Goal: Task Accomplishment & Management: Use online tool/utility

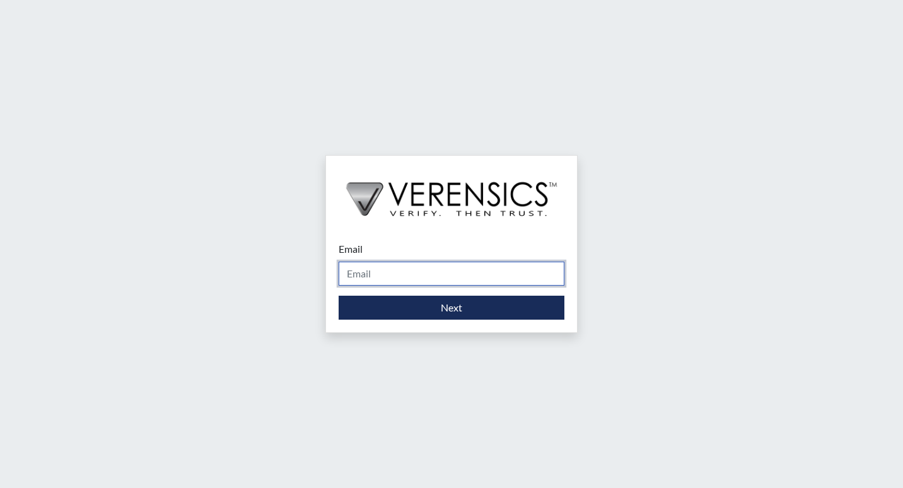
click at [430, 273] on input "Email" at bounding box center [452, 274] width 226 height 24
type input "[PERSON_NAME][EMAIL_ADDRESS][DOMAIN_NAME]"
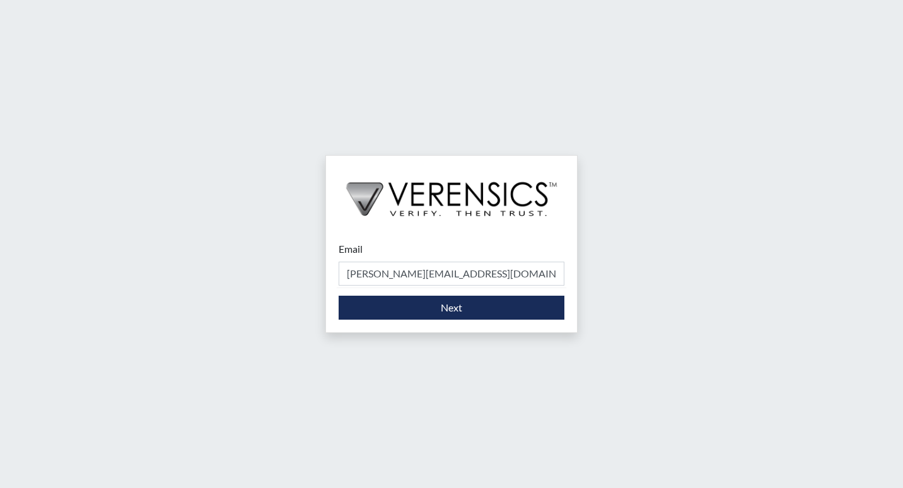
click at [406, 320] on div "Email [PERSON_NAME][EMAIL_ADDRESS][DOMAIN_NAME] Please provide your email addre…" at bounding box center [451, 280] width 251 height 103
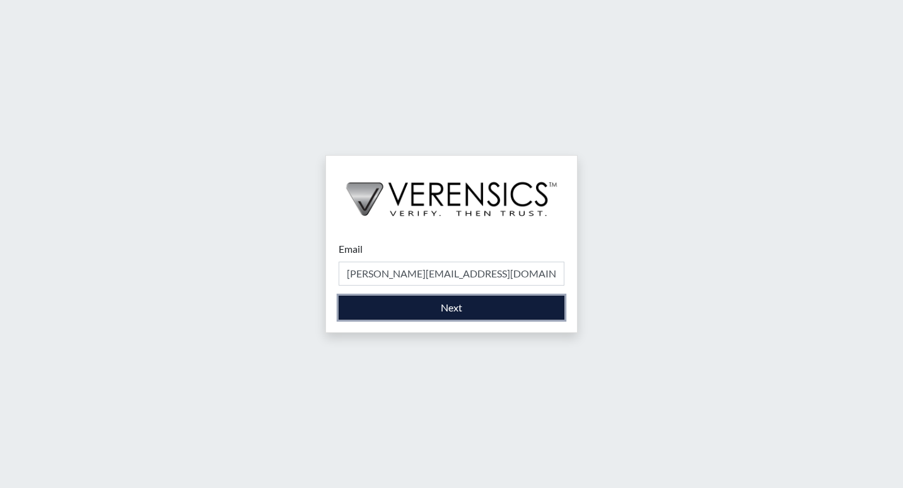
click at [411, 318] on button "Next" at bounding box center [452, 308] width 226 height 24
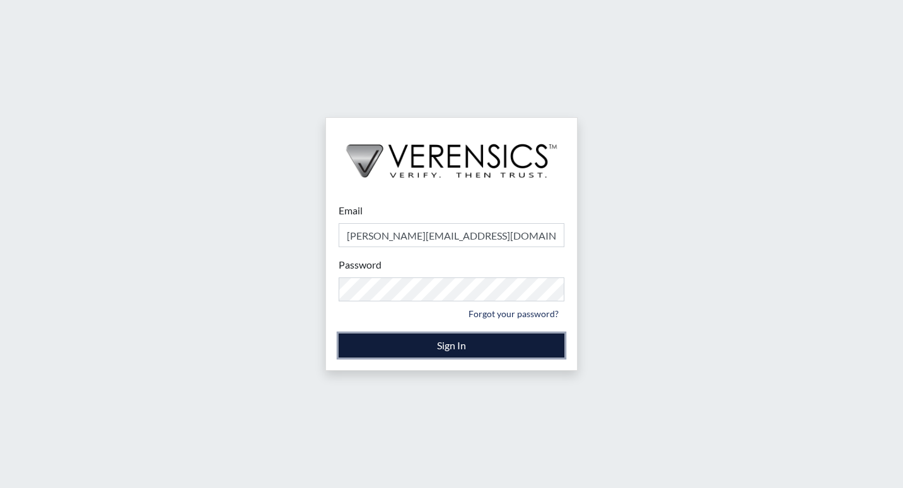
click at [406, 348] on button "Sign In" at bounding box center [452, 346] width 226 height 24
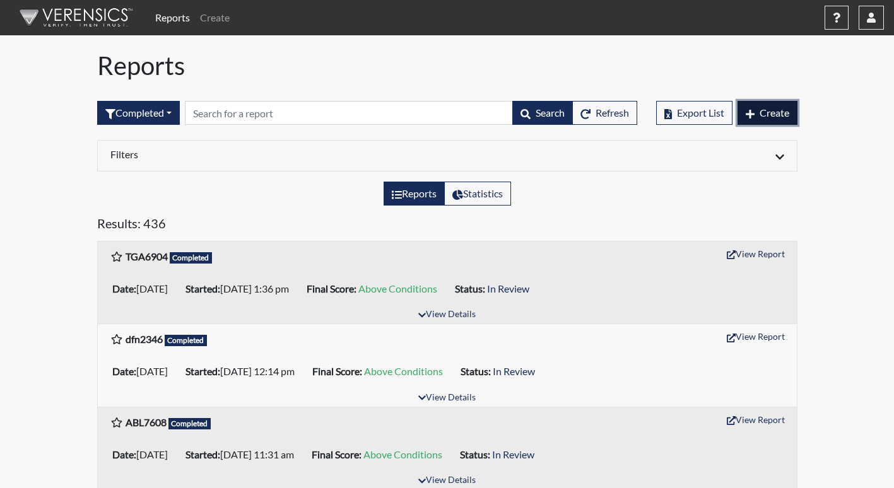
click at [785, 119] on button "Create" at bounding box center [767, 113] width 60 height 24
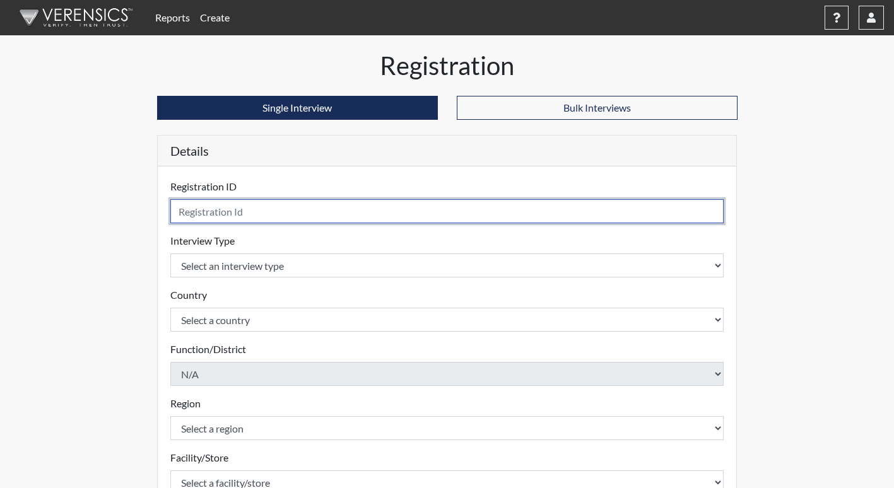
click at [316, 204] on input "text" at bounding box center [447, 211] width 554 height 24
type input "SAB2796"
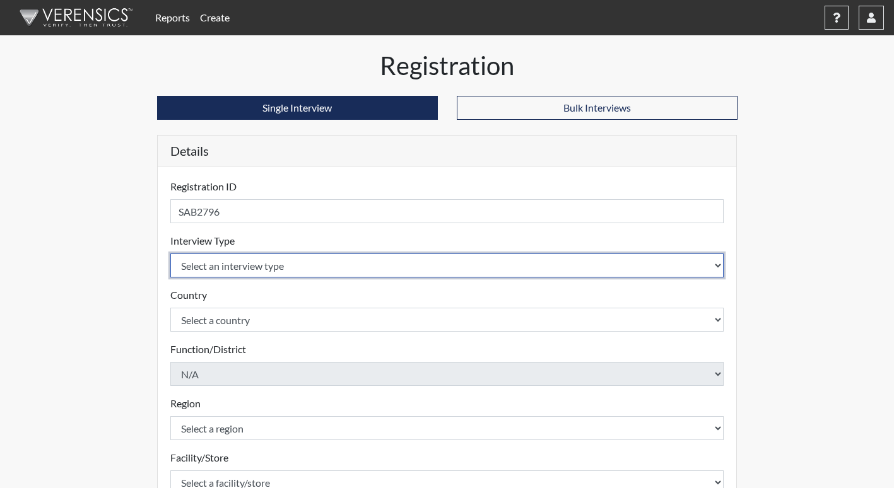
click at [295, 268] on select "Select an interview type Corrections Pre-Employment" at bounding box center [447, 266] width 554 height 24
select select "ff733e93-e1bf-11ea-9c9f-0eff0cf7eb8f"
click at [170, 254] on select "Select an interview type Corrections Pre-Employment" at bounding box center [447, 266] width 554 height 24
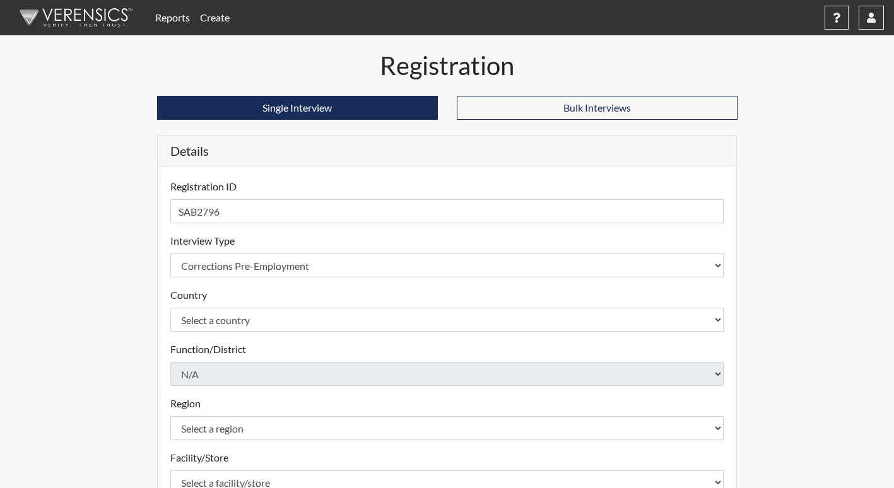
click at [119, 283] on div "Registration Single Interview Bulk Interviews Details Registration ID SAB2796 P…" at bounding box center [447, 379] width 719 height 659
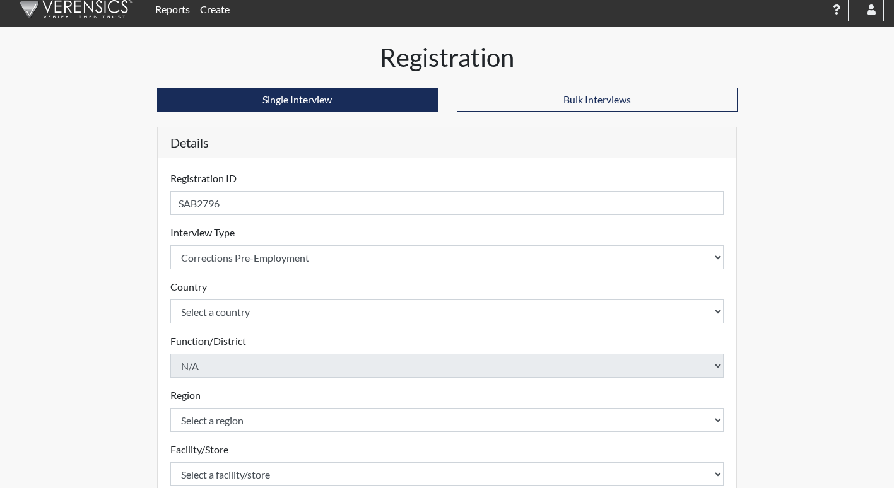
scroll to position [63, 0]
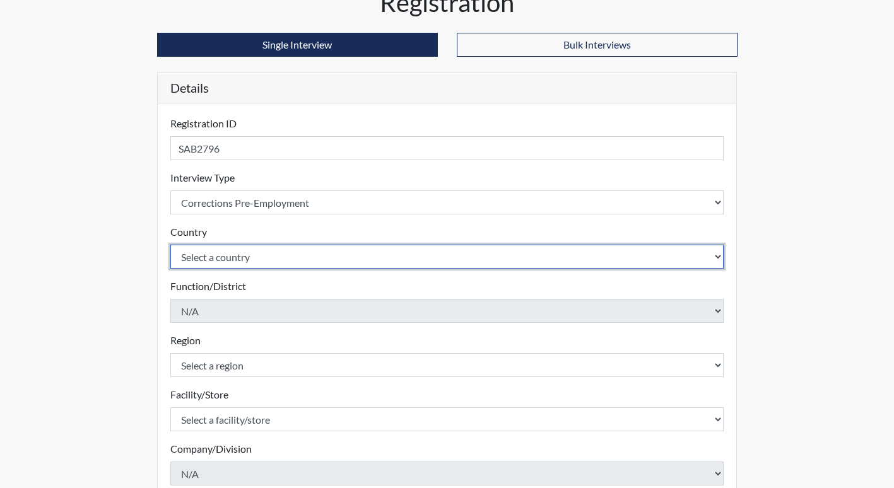
click at [267, 256] on select "Select a country [GEOGRAPHIC_DATA] [GEOGRAPHIC_DATA]" at bounding box center [447, 257] width 554 height 24
click at [266, 261] on select "Select a country [GEOGRAPHIC_DATA] [GEOGRAPHIC_DATA]" at bounding box center [447, 257] width 554 height 24
drag, startPoint x: 260, startPoint y: 264, endPoint x: 247, endPoint y: 261, distance: 13.5
click at [260, 264] on select "Select a country [GEOGRAPHIC_DATA] [GEOGRAPHIC_DATA]" at bounding box center [447, 257] width 554 height 24
select select "united-states-of-[GEOGRAPHIC_DATA]"
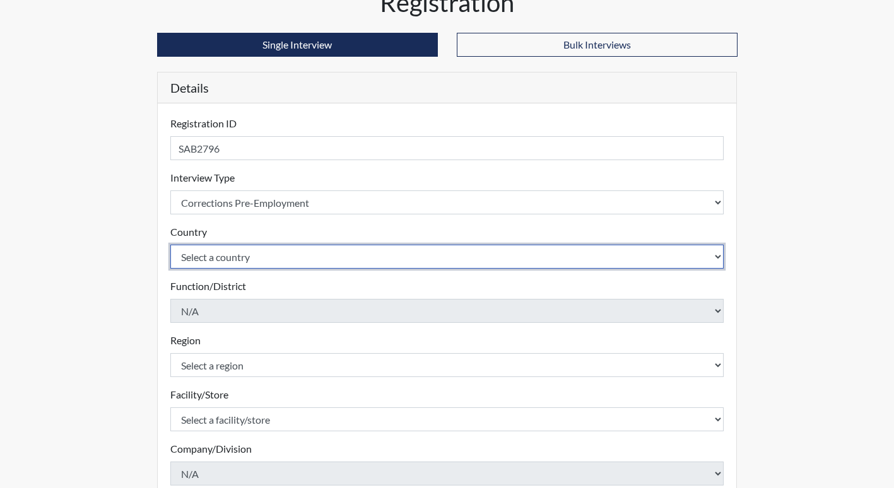
click at [170, 245] on select "Select a country [GEOGRAPHIC_DATA] [GEOGRAPHIC_DATA]" at bounding box center [447, 257] width 554 height 24
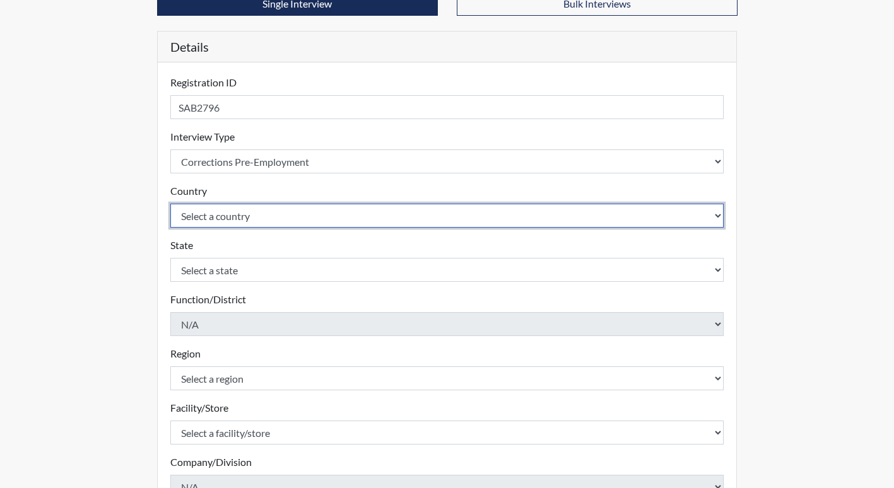
scroll to position [126, 0]
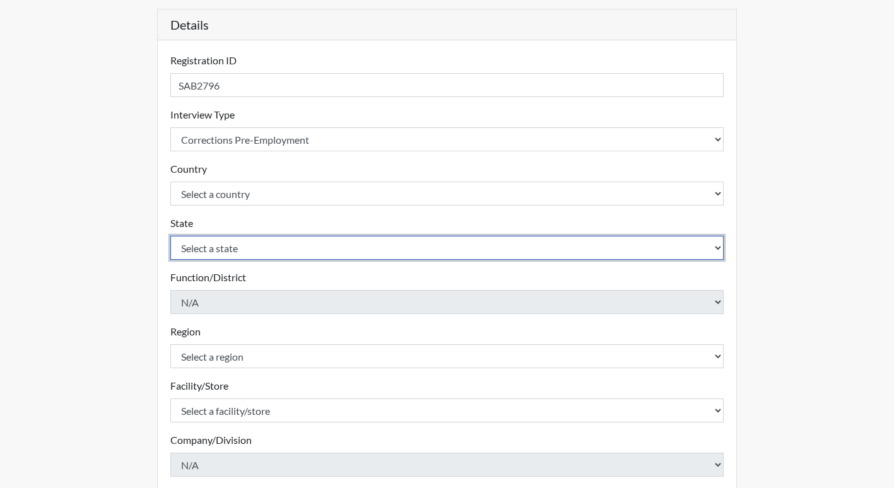
click at [224, 247] on select "Select a state [US_STATE] [US_STATE] [US_STATE] [US_STATE] [US_STATE] [US_STATE…" at bounding box center [447, 248] width 554 height 24
select select "GA"
click at [170, 236] on select "Select a state [US_STATE] [US_STATE] [US_STATE] [US_STATE] [US_STATE] [US_STATE…" at bounding box center [447, 248] width 554 height 24
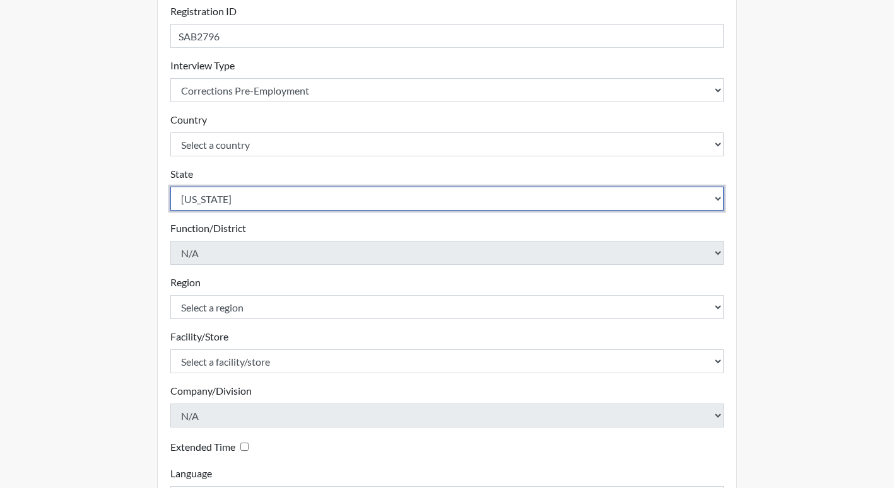
scroll to position [252, 0]
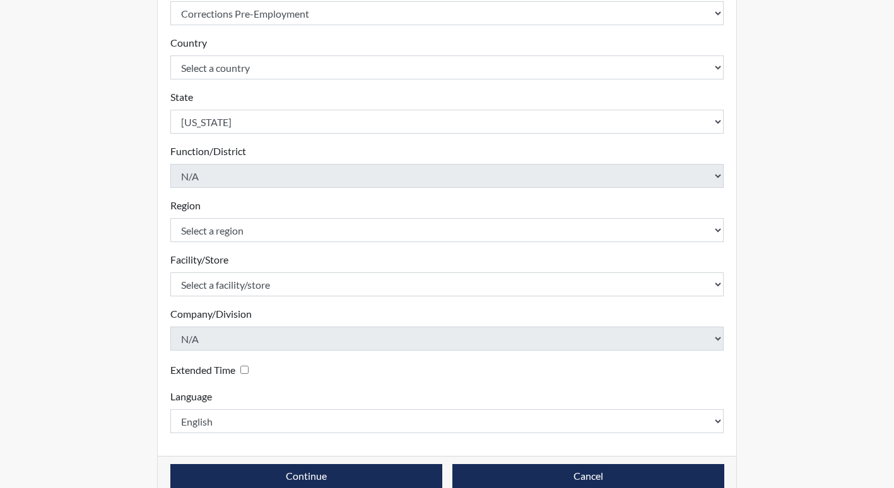
click at [132, 237] on div "Registration Single Interview Bulk Interviews Details Registration ID SAB2796 P…" at bounding box center [447, 154] width 719 height 713
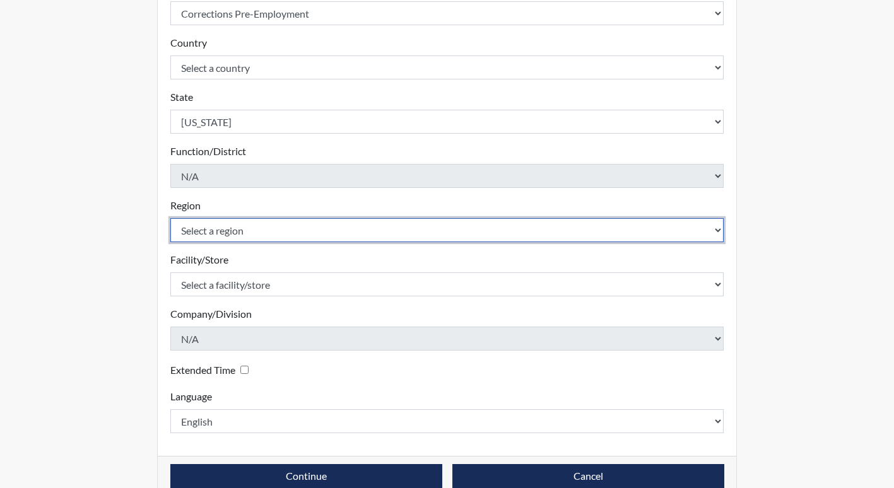
click at [225, 228] on select "Select a region [GEOGRAPHIC_DATA]" at bounding box center [447, 230] width 554 height 24
select select "8bdab1f8-09d2-48bf-ae6d-f2dae3084107"
click at [170, 218] on select "Select a region [GEOGRAPHIC_DATA]" at bounding box center [447, 230] width 554 height 24
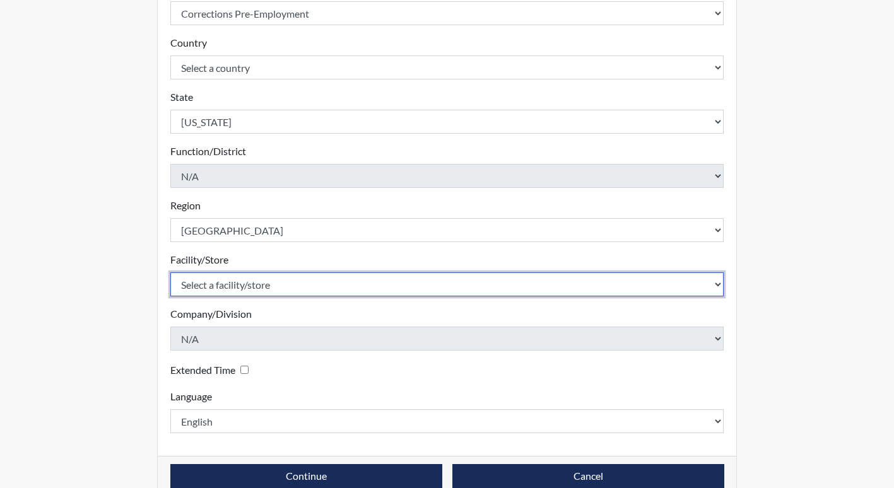
click at [237, 288] on select "Select a facility/store [PERSON_NAME]" at bounding box center [447, 285] width 554 height 24
select select "bcfceb28-1b88-452b-bb93-1e952c28694e"
click at [170, 273] on select "Select a facility/store [PERSON_NAME]" at bounding box center [447, 285] width 554 height 24
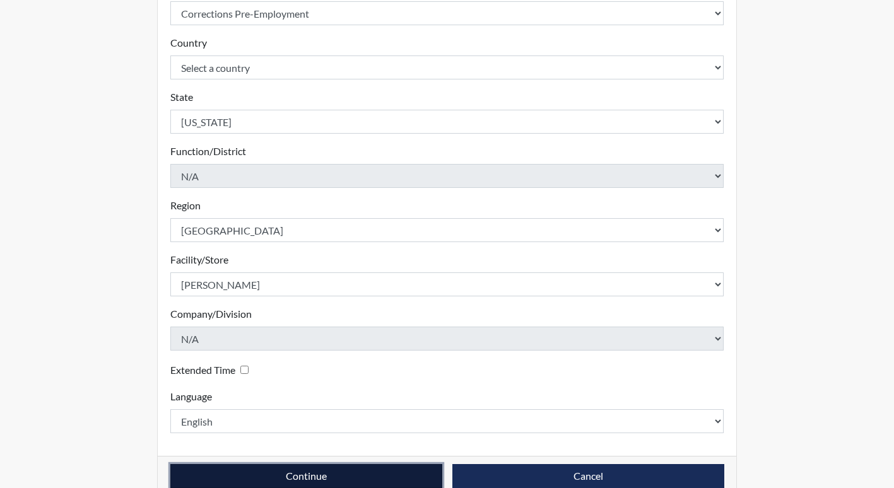
click at [302, 468] on button "Continue" at bounding box center [306, 476] width 272 height 24
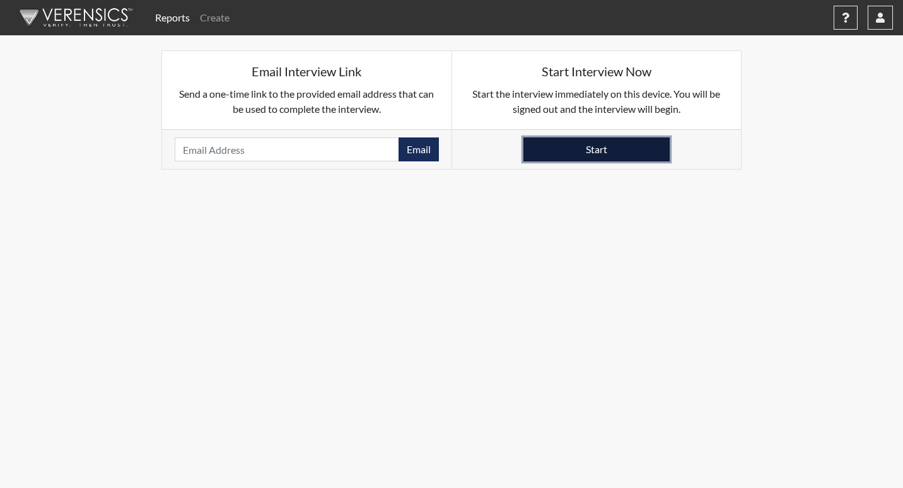
click at [657, 151] on button "Start" at bounding box center [597, 150] width 146 height 24
